Goal: Check status

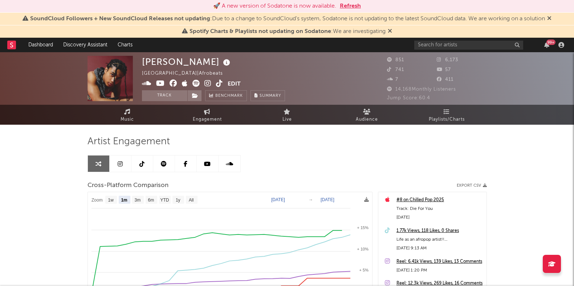
select select "1m"
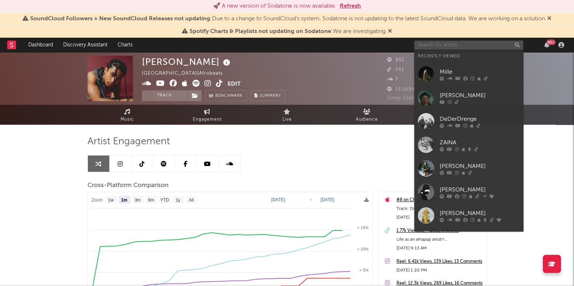
click at [448, 45] on input "text" at bounding box center [468, 45] width 109 height 9
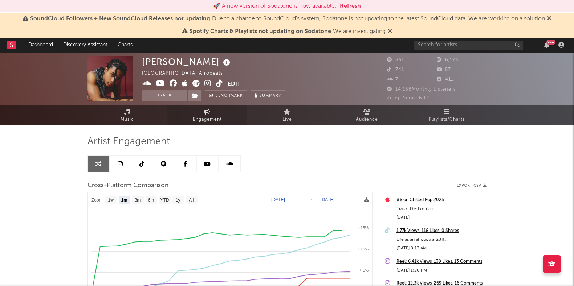
click at [207, 111] on icon at bounding box center [207, 112] width 6 height 6
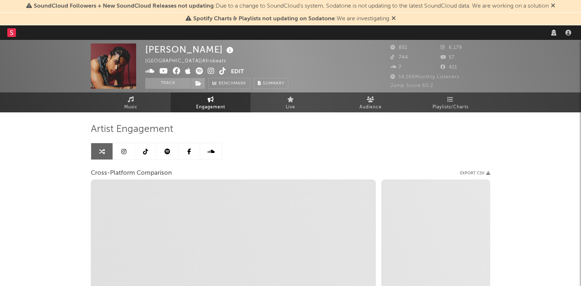
select select "1w"
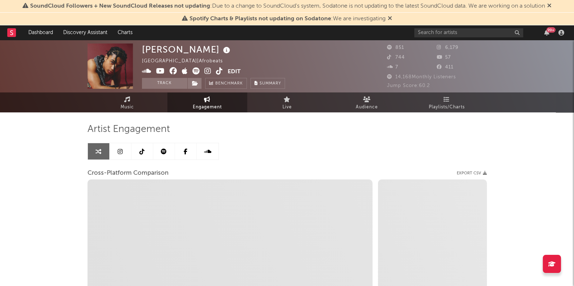
select select "1m"
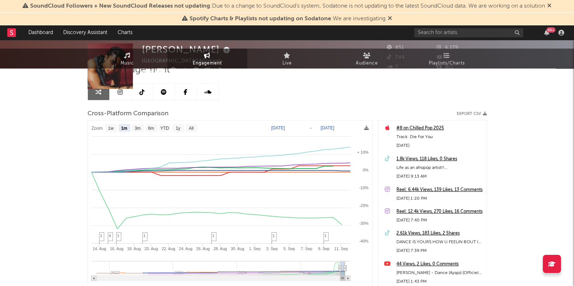
scroll to position [98, 0]
select select "1m"
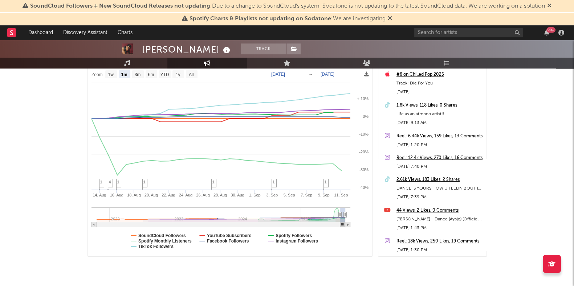
scroll to position [113, 0]
click at [167, 240] on text "Spotify Monthly Listeners" at bounding box center [164, 241] width 53 height 5
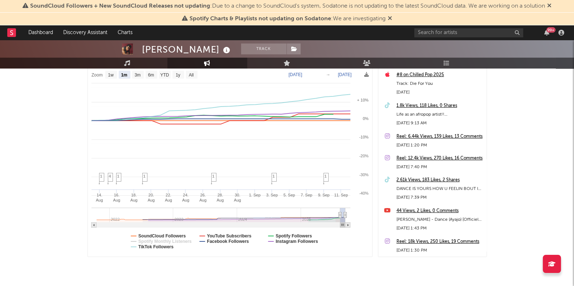
select select "1m"
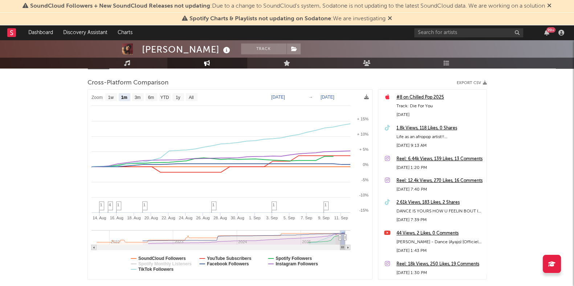
scroll to position [83, 0]
